Goal: Information Seeking & Learning: Learn about a topic

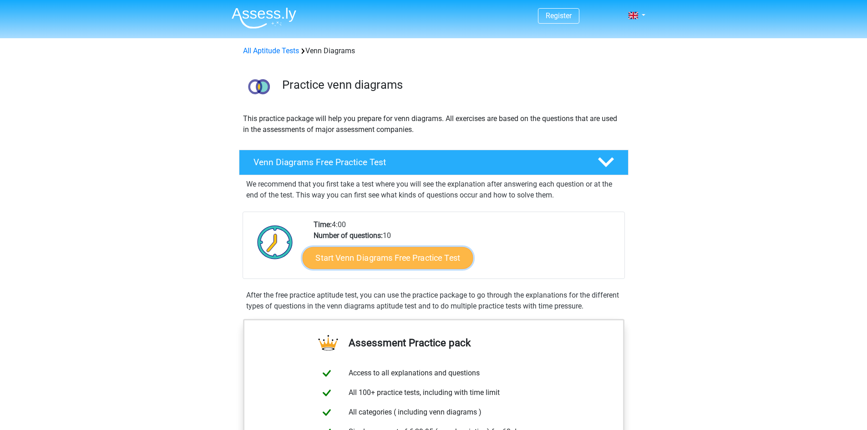
click at [406, 248] on link "Start Venn Diagrams Free Practice Test" at bounding box center [387, 258] width 171 height 22
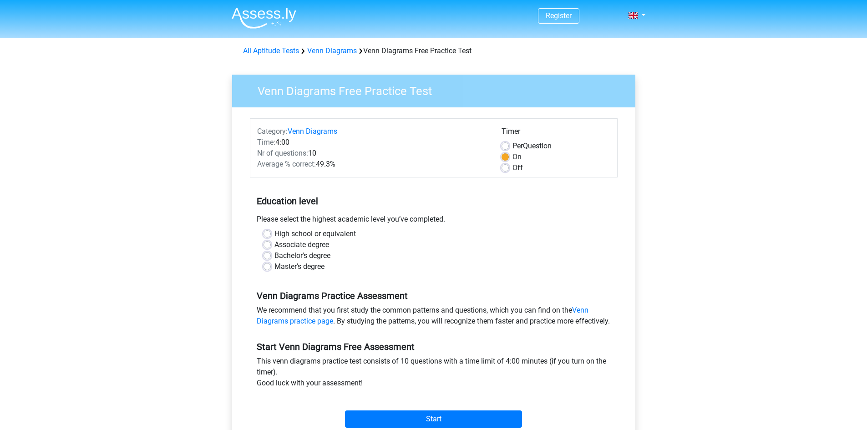
click at [274, 231] on label "High school or equivalent" at bounding box center [314, 233] width 81 height 11
click at [269, 231] on input "High school or equivalent" at bounding box center [266, 232] width 7 height 9
radio input "true"
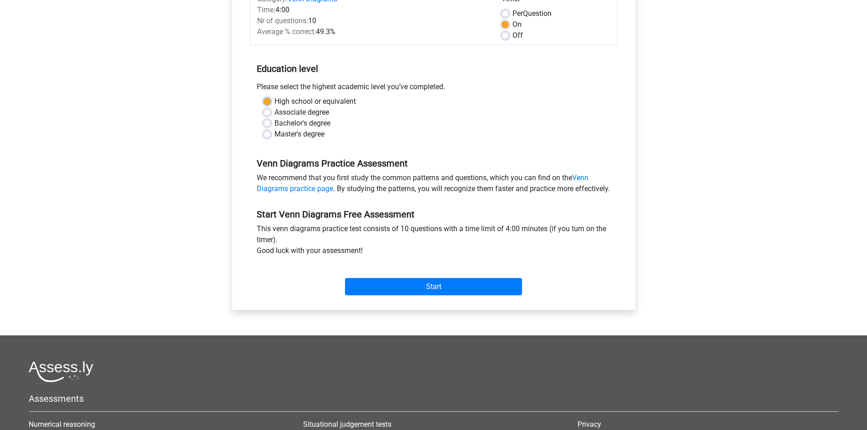
scroll to position [137, 0]
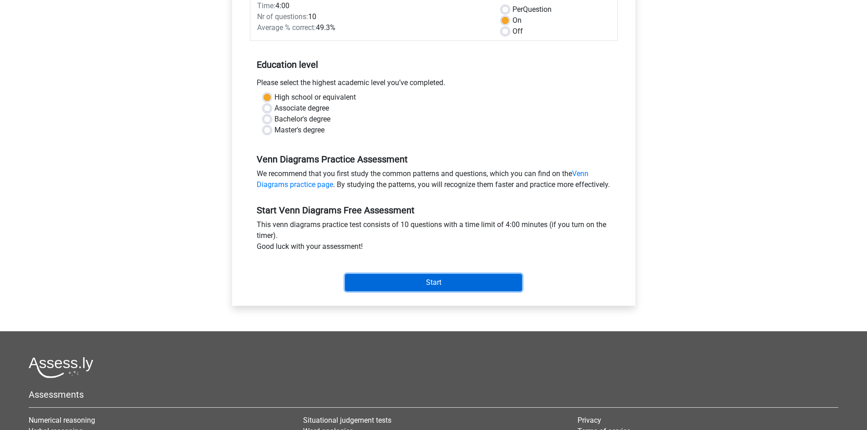
click at [440, 291] on input "Start" at bounding box center [433, 282] width 177 height 17
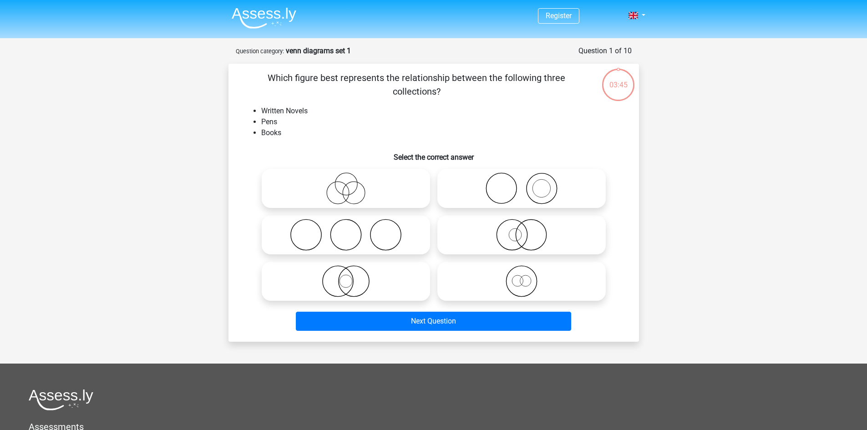
click at [546, 185] on icon at bounding box center [521, 188] width 161 height 32
click at [527, 184] on input "radio" at bounding box center [524, 181] width 6 height 6
radio input "true"
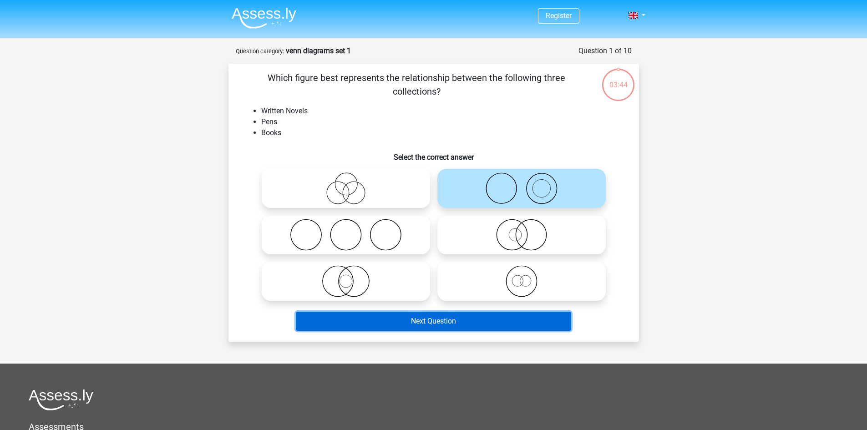
click at [526, 316] on button "Next Question" at bounding box center [433, 321] width 275 height 19
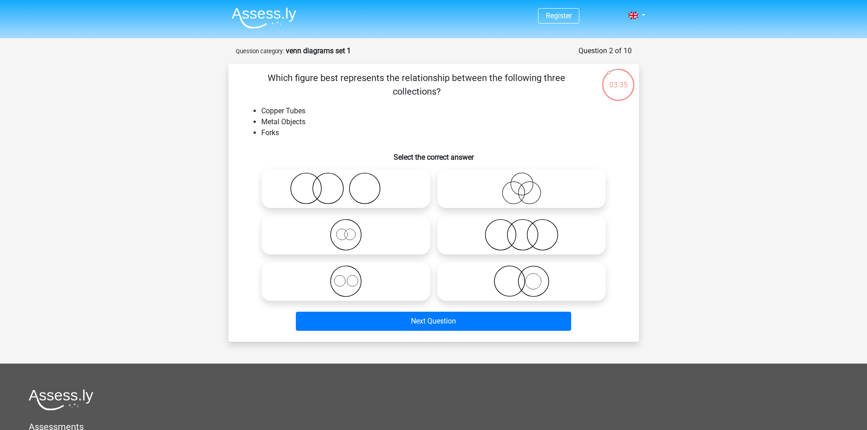
click at [371, 185] on icon at bounding box center [345, 188] width 161 height 32
click at [352, 184] on input "radio" at bounding box center [349, 181] width 6 height 6
radio input "true"
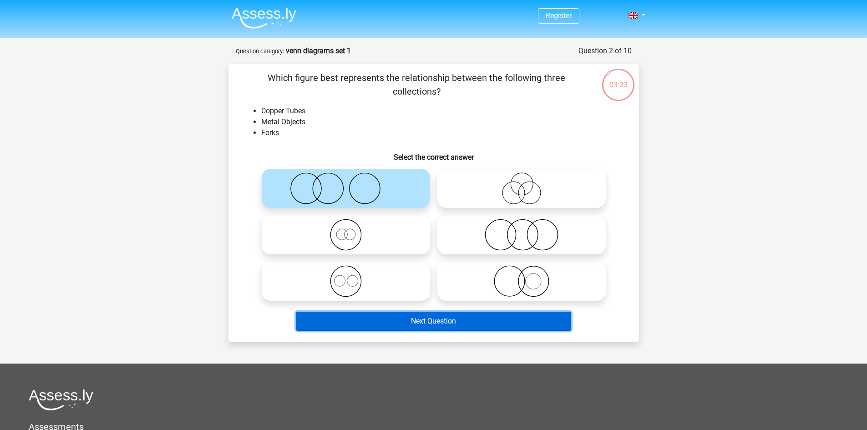
click at [446, 318] on button "Next Question" at bounding box center [433, 321] width 275 height 19
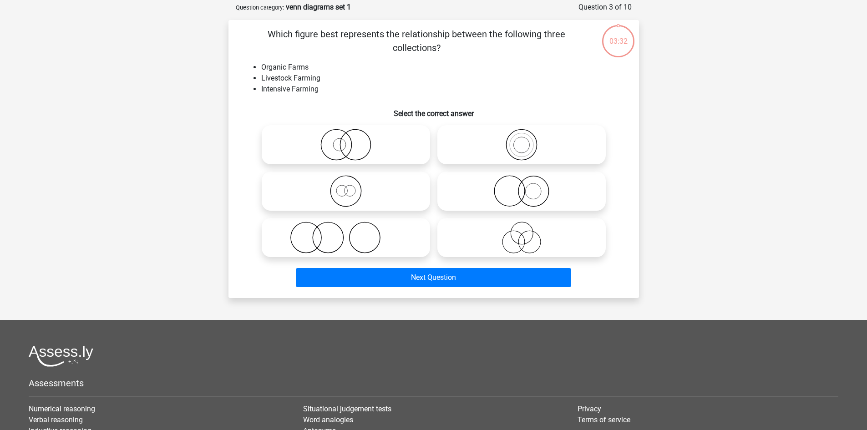
scroll to position [46, 0]
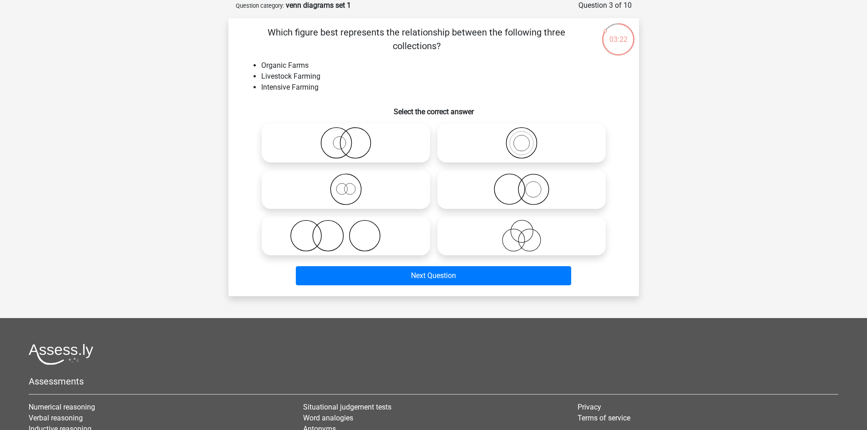
click at [514, 146] on circle at bounding box center [521, 144] width 16 height 16
click at [521, 138] on input "radio" at bounding box center [524, 135] width 6 height 6
radio input "true"
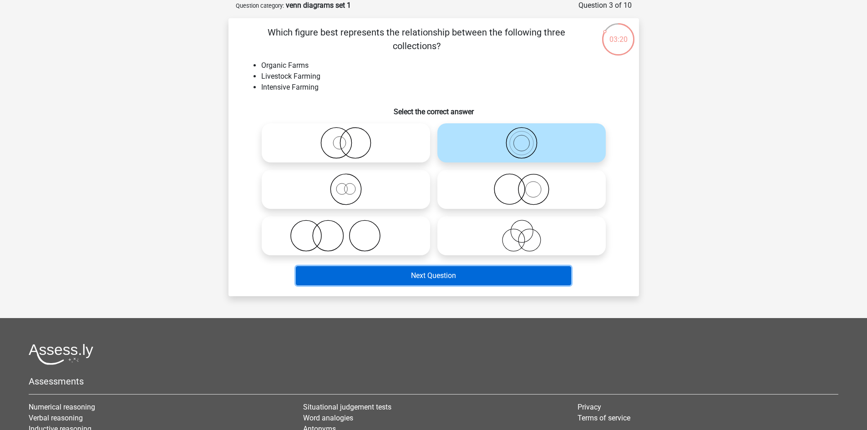
click at [530, 271] on button "Next Question" at bounding box center [433, 275] width 275 height 19
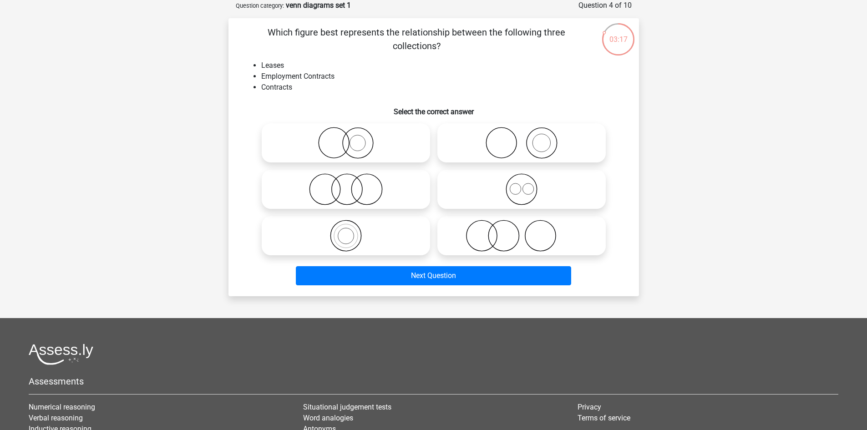
scroll to position [0, 0]
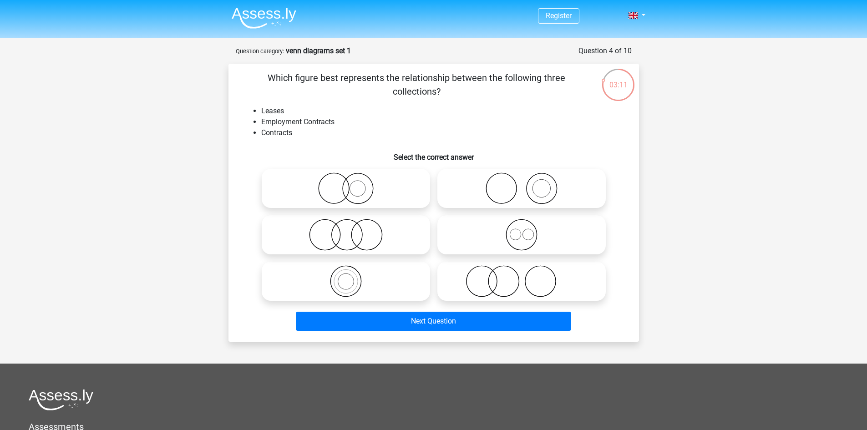
click at [354, 230] on icon at bounding box center [345, 235] width 161 height 32
click at [352, 230] on input "radio" at bounding box center [349, 227] width 6 height 6
radio input "true"
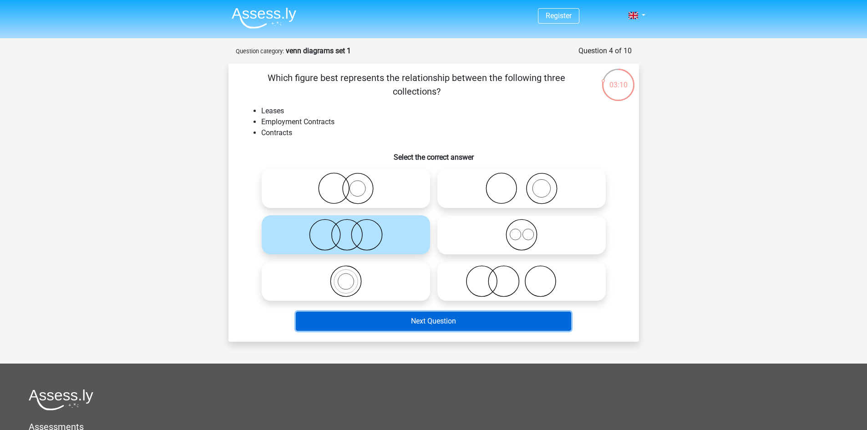
click at [464, 322] on button "Next Question" at bounding box center [433, 321] width 275 height 19
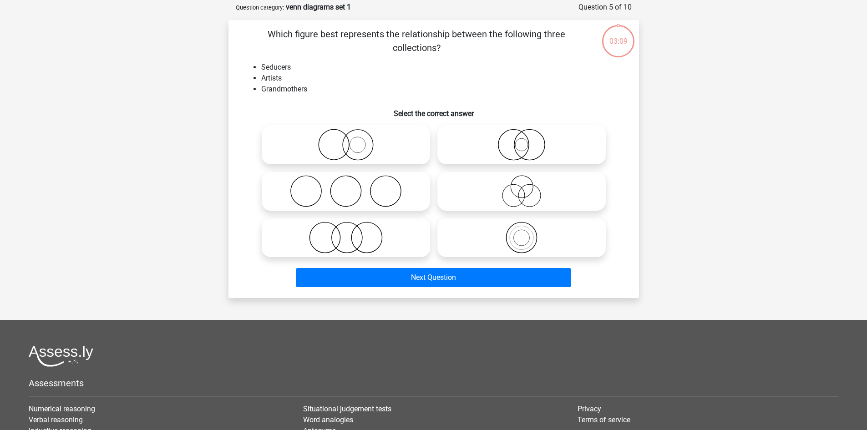
scroll to position [46, 0]
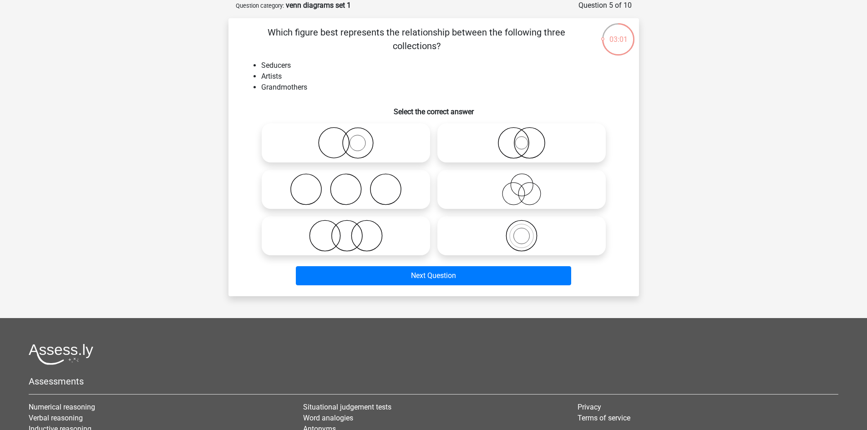
click at [374, 197] on icon at bounding box center [345, 189] width 161 height 32
click at [352, 185] on input "radio" at bounding box center [349, 182] width 6 height 6
radio input "true"
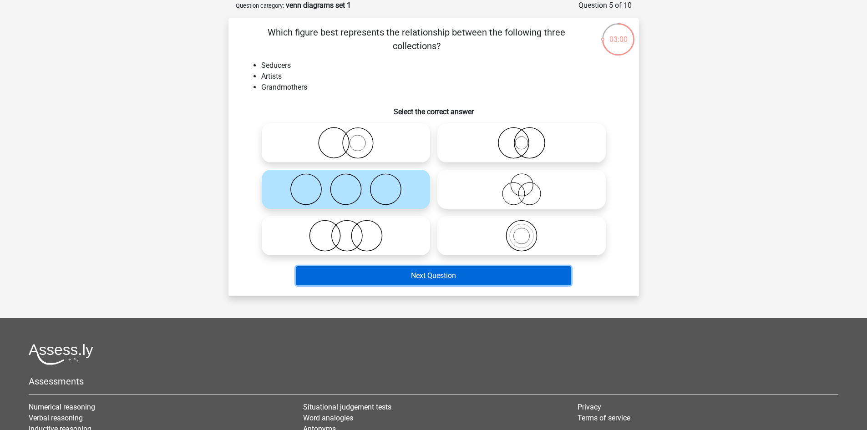
click at [411, 273] on button "Next Question" at bounding box center [433, 275] width 275 height 19
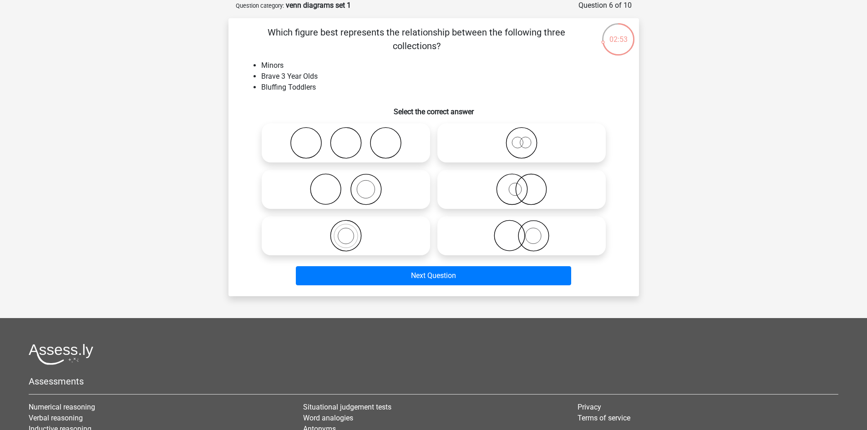
click at [394, 189] on icon at bounding box center [345, 189] width 161 height 32
click at [352, 185] on input "radio" at bounding box center [349, 182] width 6 height 6
radio input "true"
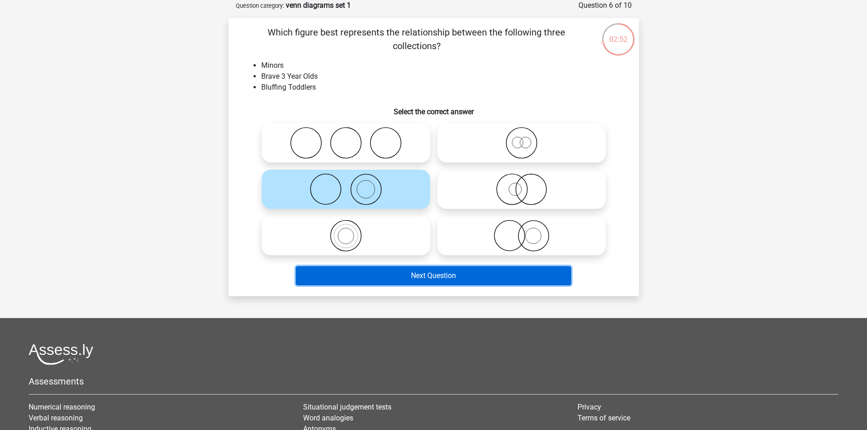
click at [437, 272] on button "Next Question" at bounding box center [433, 275] width 275 height 19
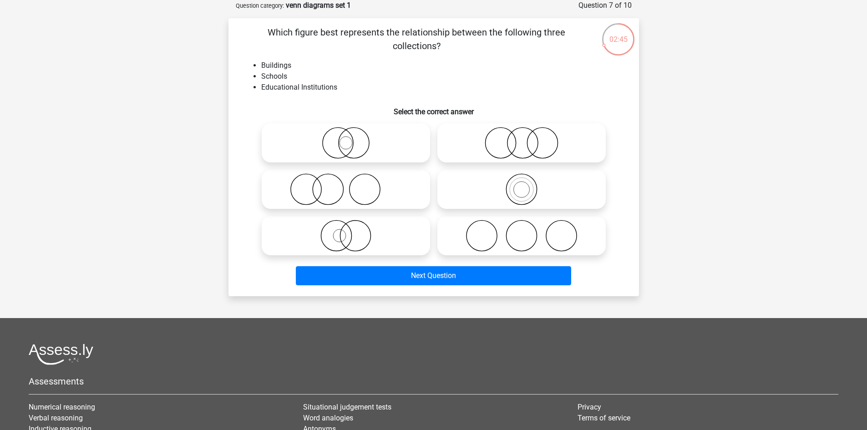
click at [476, 139] on icon at bounding box center [521, 143] width 161 height 32
click at [521, 138] on input "radio" at bounding box center [524, 135] width 6 height 6
radio input "true"
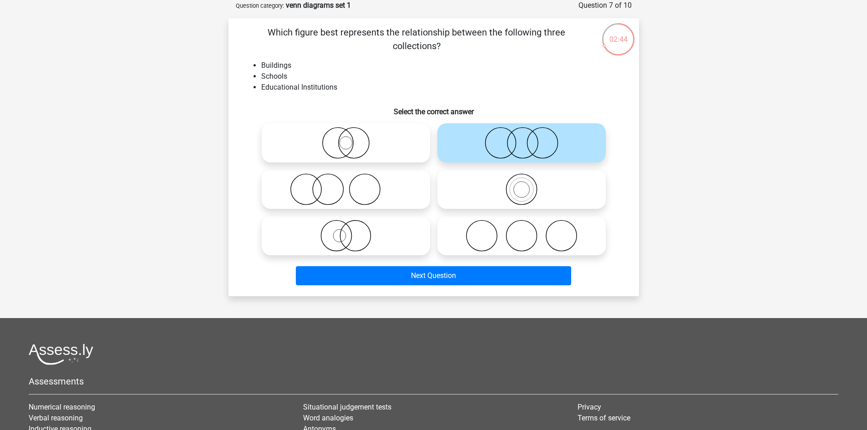
click at [504, 174] on icon at bounding box center [521, 189] width 161 height 32
click at [521, 179] on input "radio" at bounding box center [524, 182] width 6 height 6
radio input "true"
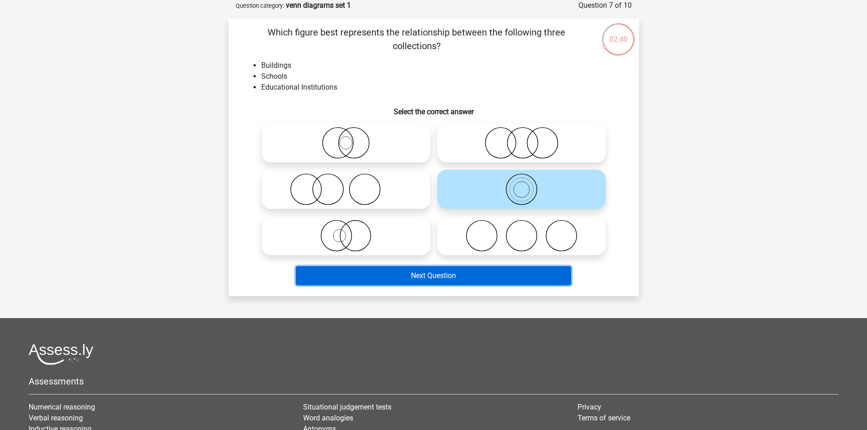
click at [531, 278] on button "Next Question" at bounding box center [433, 275] width 275 height 19
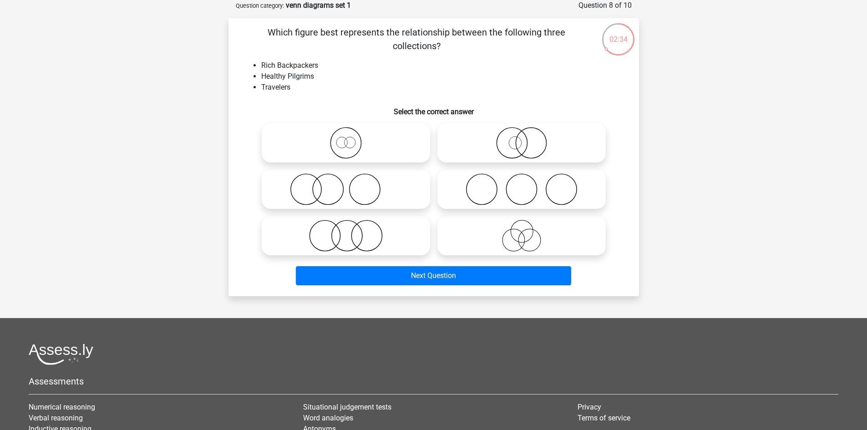
click at [465, 235] on icon at bounding box center [521, 236] width 161 height 32
click at [521, 231] on input "radio" at bounding box center [524, 228] width 6 height 6
radio input "true"
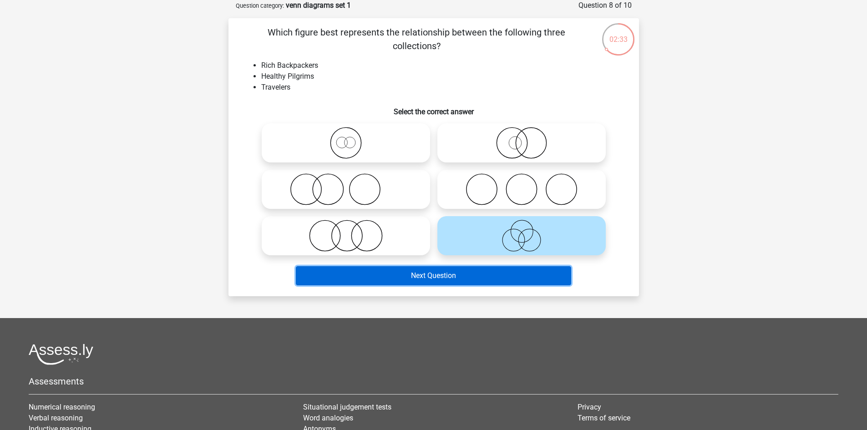
click at [480, 273] on button "Next Question" at bounding box center [433, 275] width 275 height 19
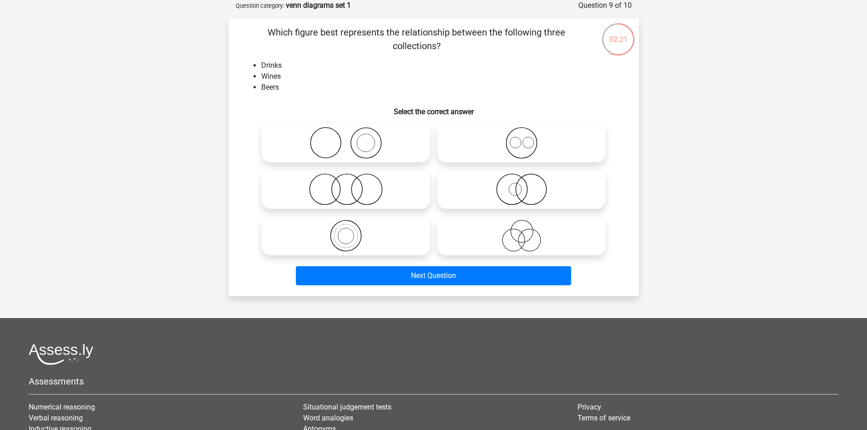
click at [511, 140] on icon at bounding box center [521, 143] width 161 height 32
click at [521, 138] on input "radio" at bounding box center [524, 135] width 6 height 6
radio input "true"
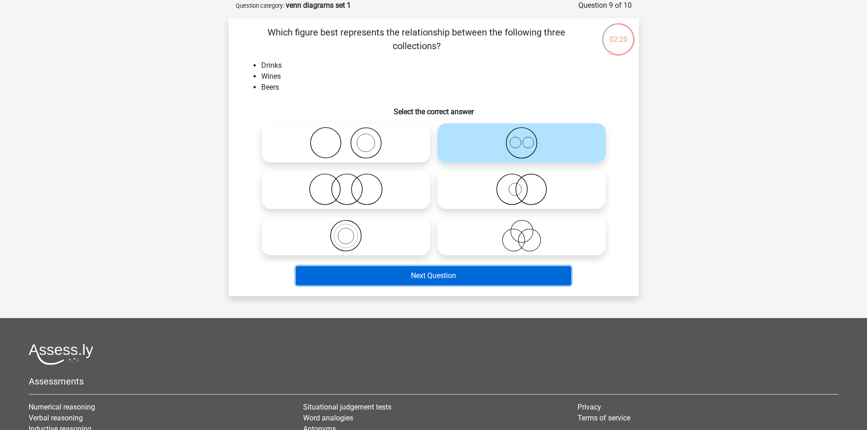
click at [531, 275] on button "Next Question" at bounding box center [433, 275] width 275 height 19
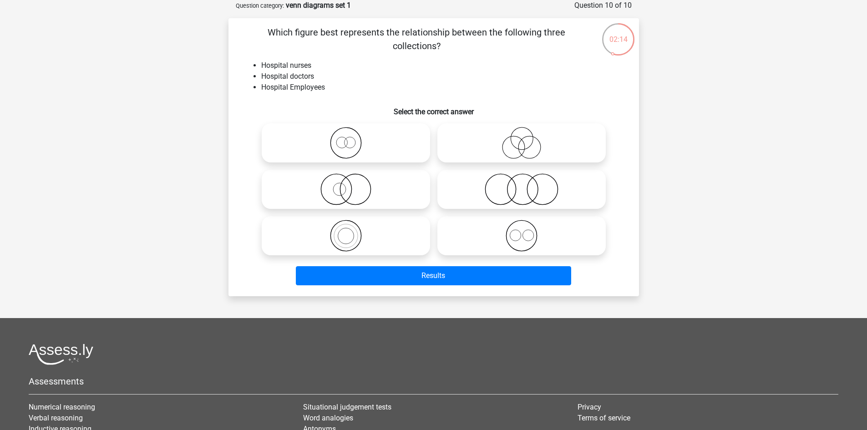
click at [511, 182] on icon at bounding box center [521, 189] width 161 height 32
click at [521, 182] on input "radio" at bounding box center [524, 182] width 6 height 6
radio input "true"
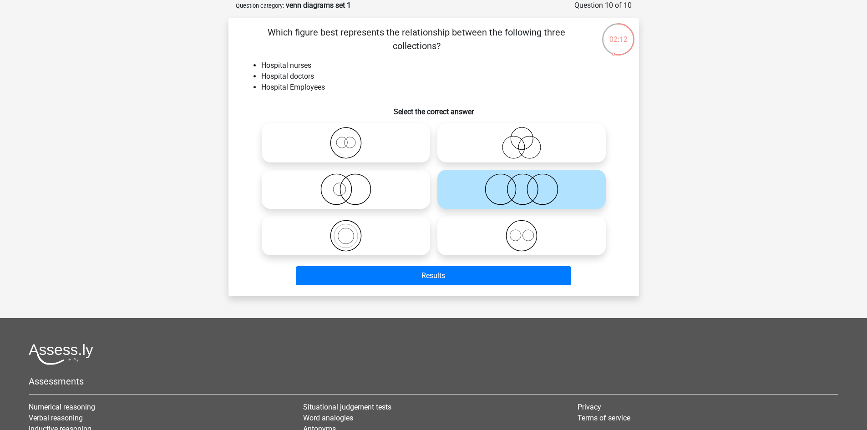
click at [379, 234] on icon at bounding box center [345, 236] width 161 height 32
click at [352, 231] on input "radio" at bounding box center [349, 228] width 6 height 6
radio input "true"
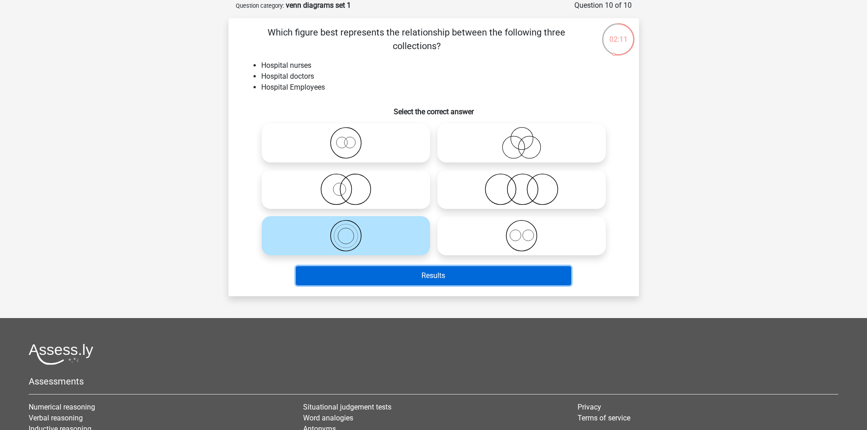
click at [404, 275] on button "Results" at bounding box center [433, 275] width 275 height 19
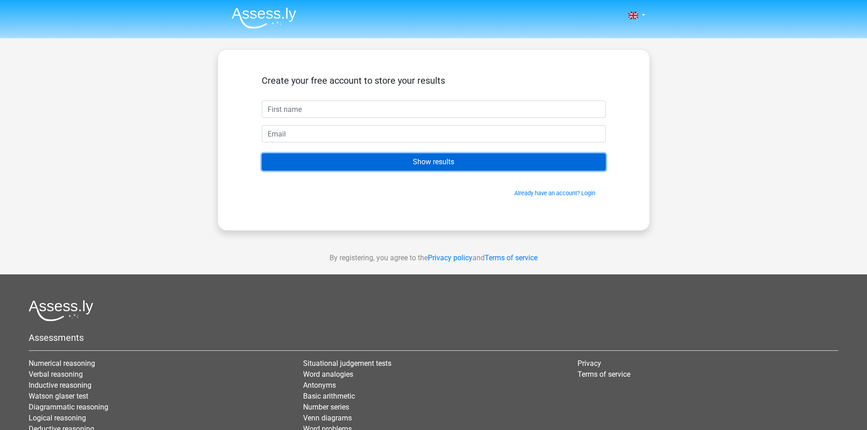
click at [354, 157] on input "Show results" at bounding box center [434, 161] width 344 height 17
